Goal: Information Seeking & Learning: Find specific fact

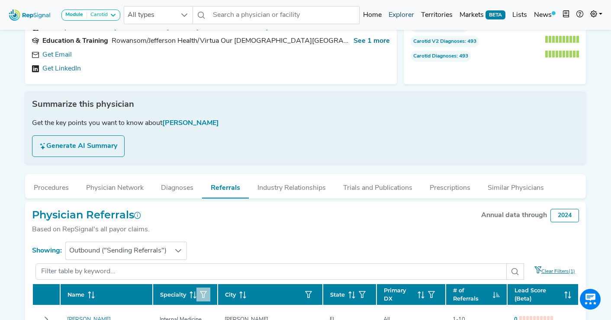
scroll to position [26, 0]
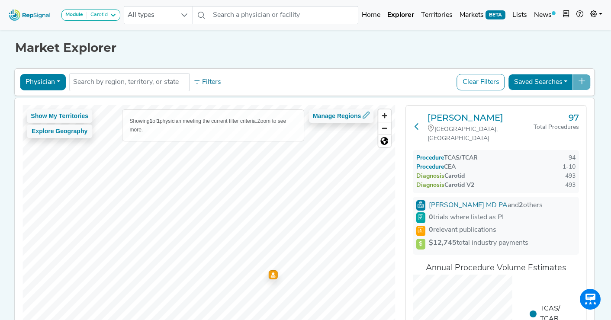
click at [414, 123] on icon at bounding box center [416, 126] width 7 height 7
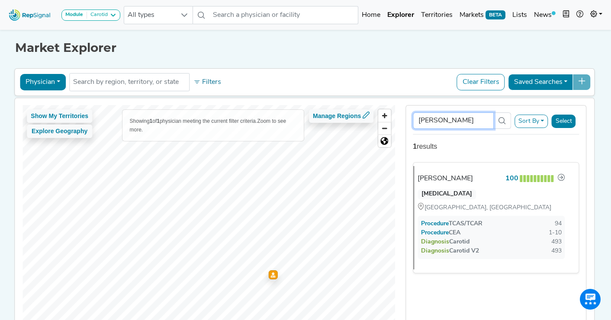
drag, startPoint x: 464, startPoint y: 119, endPoint x: 400, endPoint y: 121, distance: 63.1
click at [400, 121] on div "Brandt Jones Sort By RepSignal Annual Procedure Volume Estimate TCAS/TCAR CEA T…" at bounding box center [495, 225] width 191 height 240
type input "wassim"
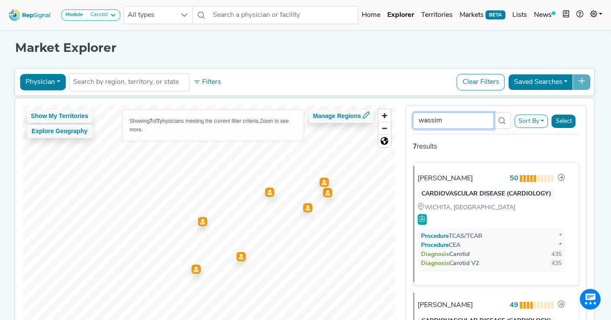
click at [436, 120] on input "wassim" at bounding box center [452, 120] width 81 height 16
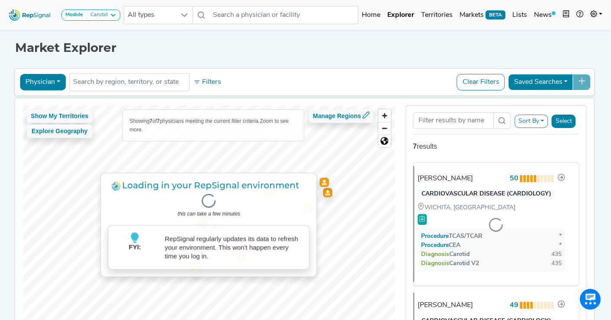
click at [426, 64] on div "Market Explorer Physician Physician Hospital ASC Office Health System No result…" at bounding box center [305, 190] width 571 height 325
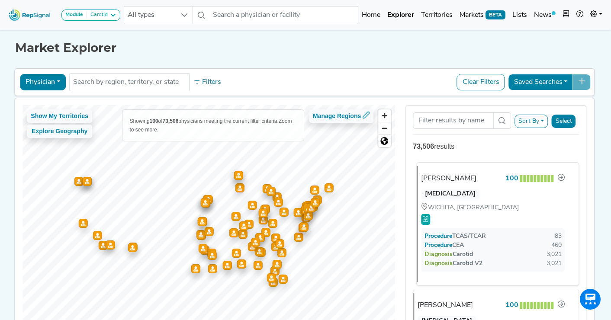
click at [432, 178] on div "[PERSON_NAME]" at bounding box center [448, 178] width 55 height 10
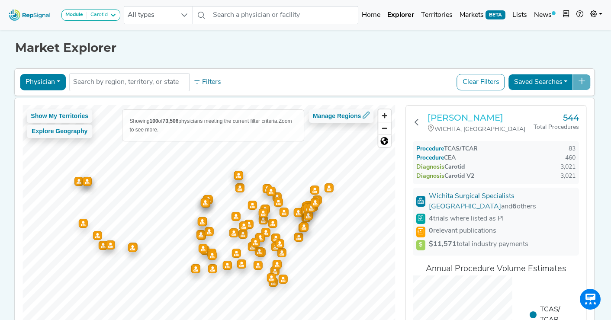
click at [448, 116] on h3 "[PERSON_NAME]" at bounding box center [480, 117] width 106 height 10
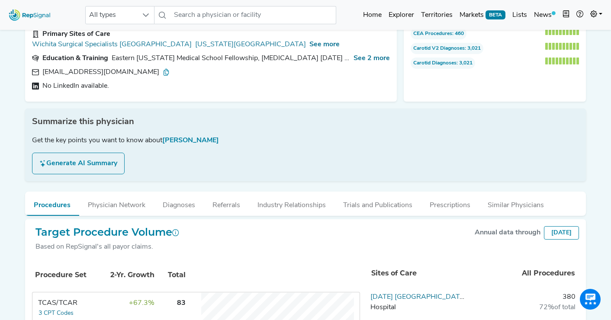
scroll to position [71, 0]
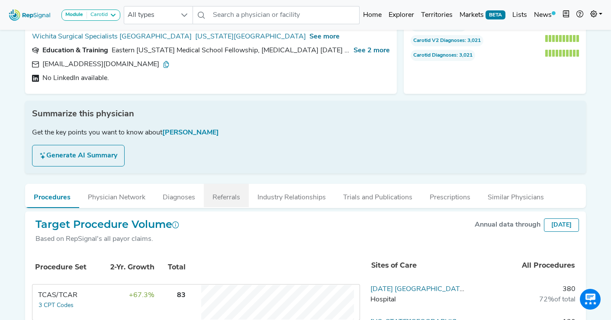
click at [224, 190] on button "Referrals" at bounding box center [226, 195] width 45 height 23
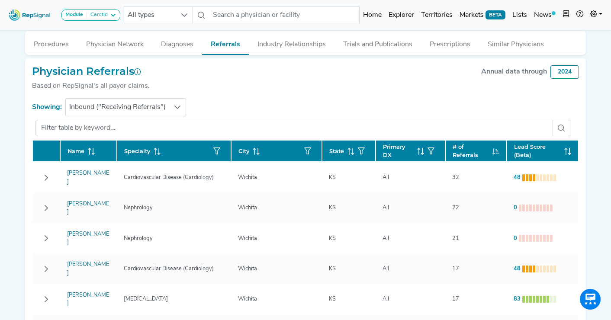
scroll to position [233, 0]
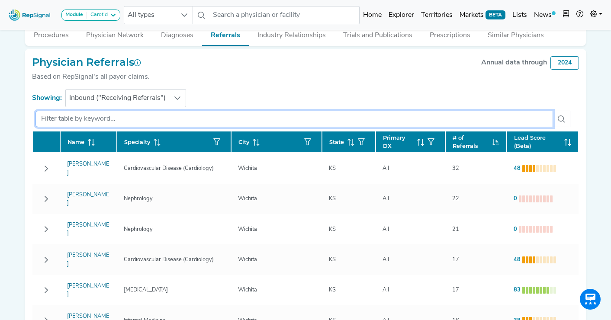
click at [85, 111] on input "text" at bounding box center [293, 119] width 517 height 16
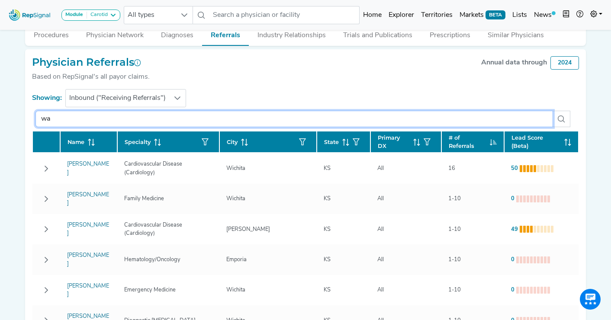
click at [50, 111] on input "wa" at bounding box center [293, 119] width 517 height 16
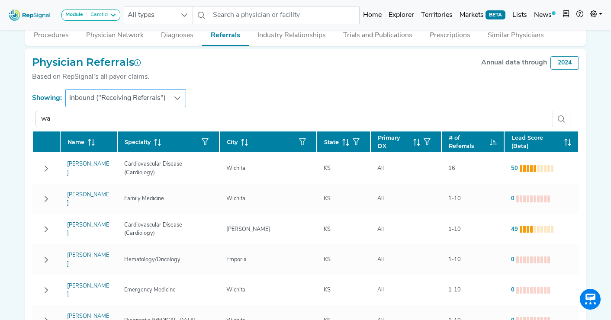
click at [176, 95] on icon at bounding box center [177, 98] width 7 height 7
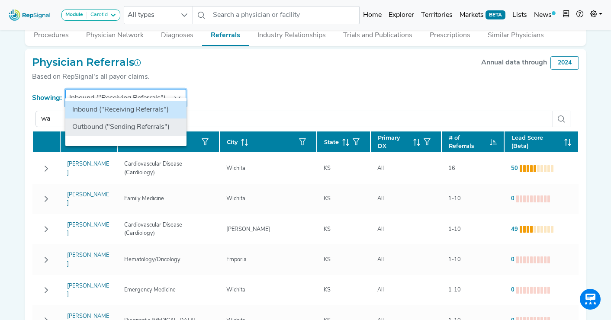
click at [121, 125] on li "Outbound ("Sending Referrals")" at bounding box center [125, 126] width 121 height 17
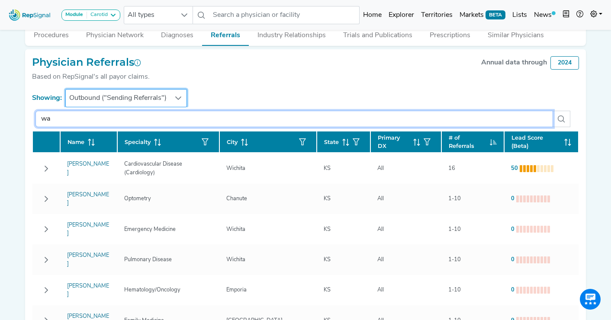
click at [80, 111] on input "wa" at bounding box center [293, 119] width 517 height 16
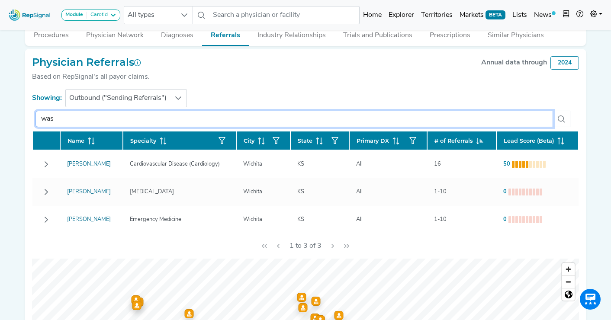
type input "was"
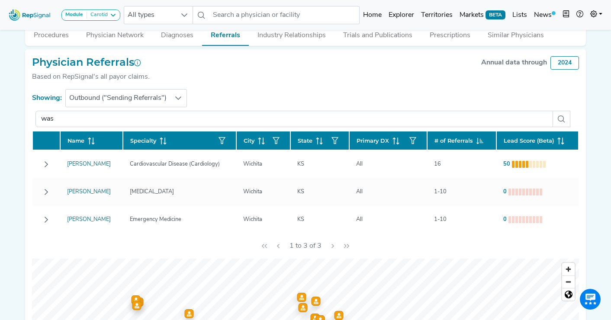
click at [215, 76] on div "Physician Referrals Based on RepSignal's all payor claims. Annual data through …" at bounding box center [305, 72] width 547 height 33
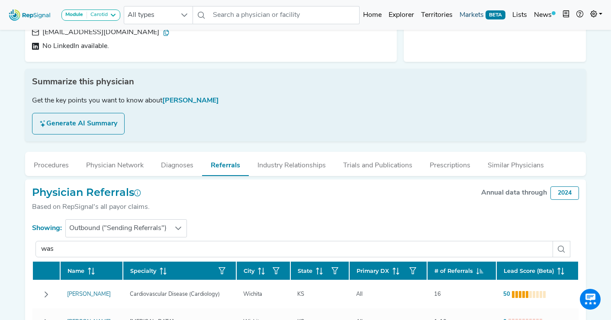
scroll to position [31, 0]
